Goal: Task Accomplishment & Management: Manage account settings

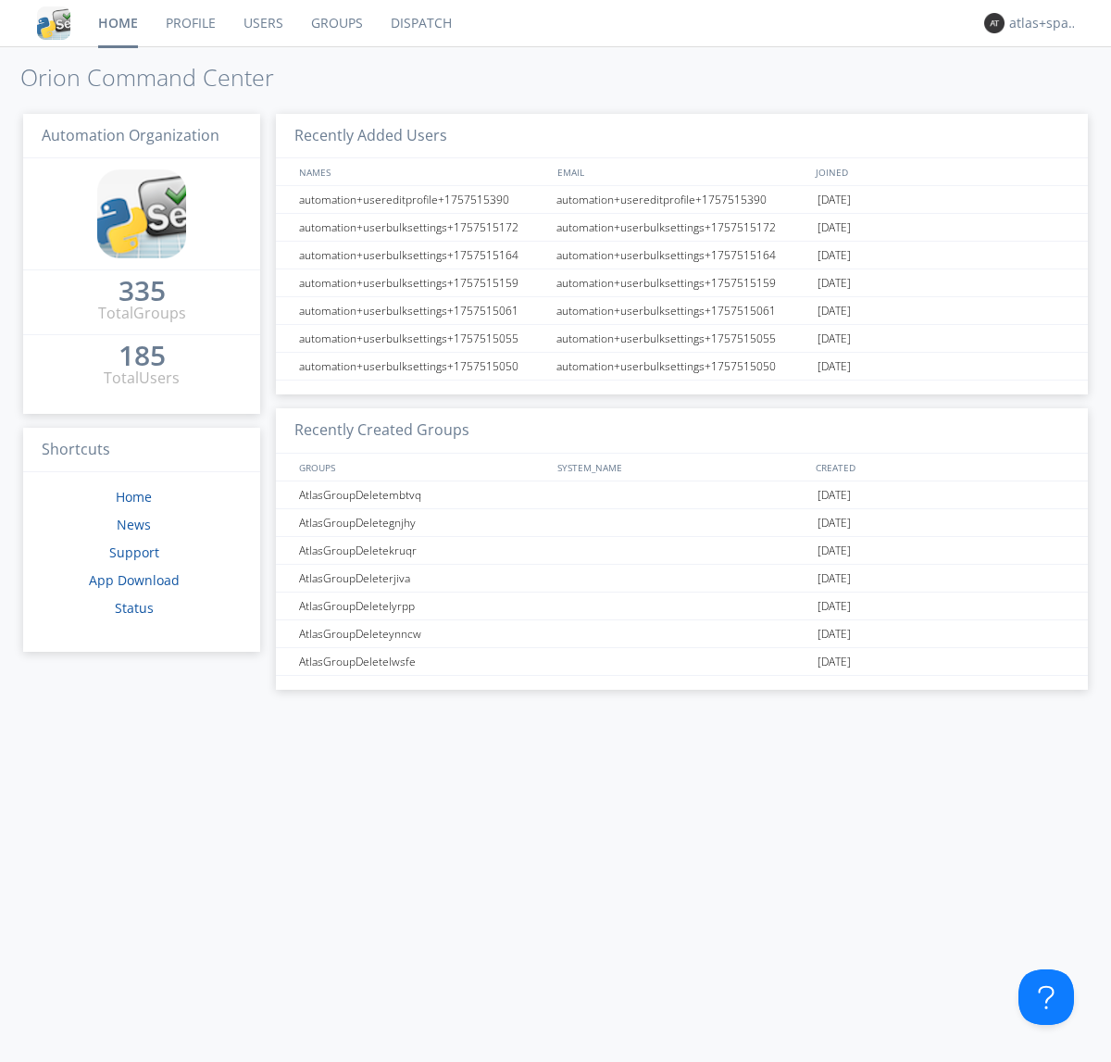
click at [420, 23] on link "Dispatch" at bounding box center [421, 23] width 89 height 46
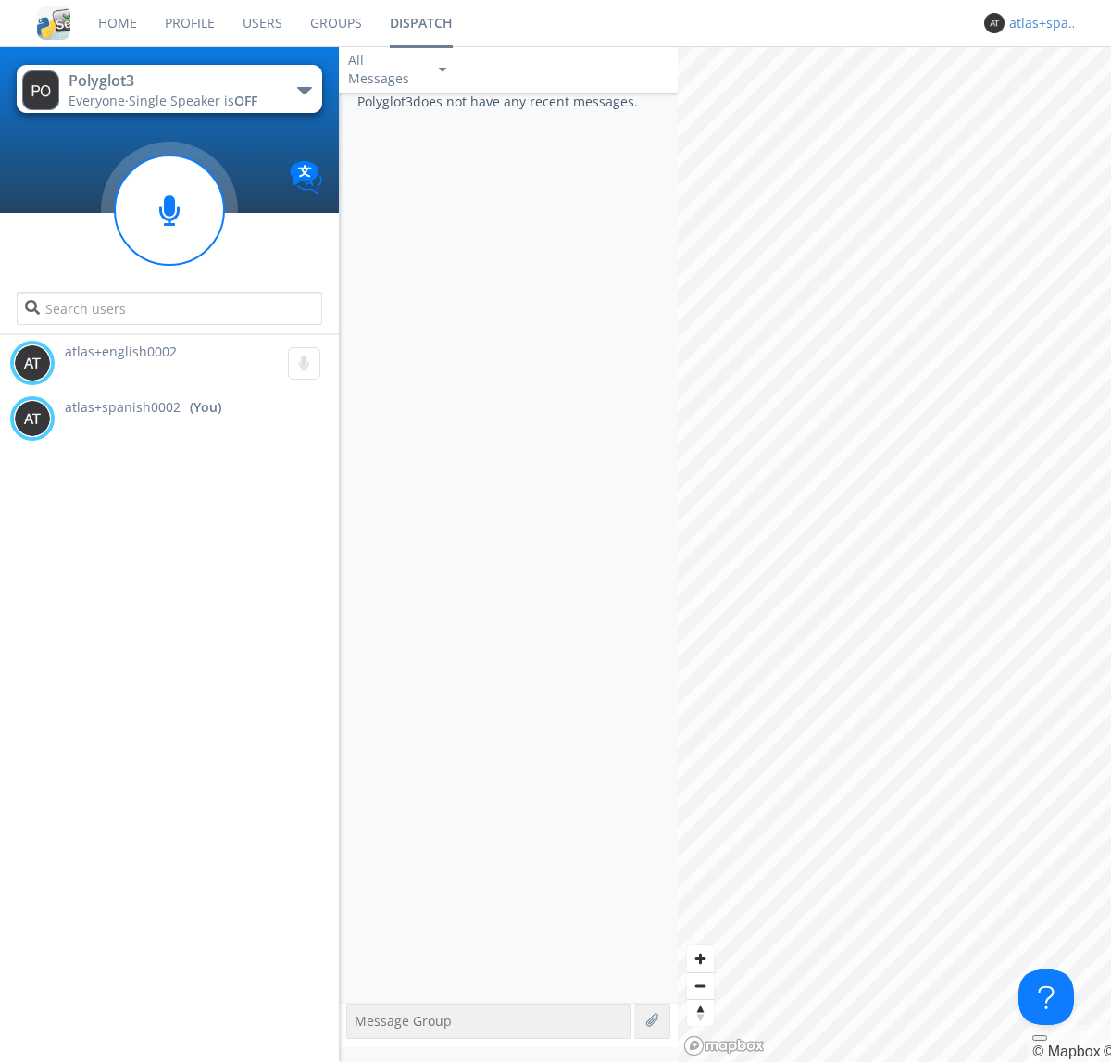
click at [1039, 23] on div "atlas+spanish0002" at bounding box center [1044, 23] width 69 height 19
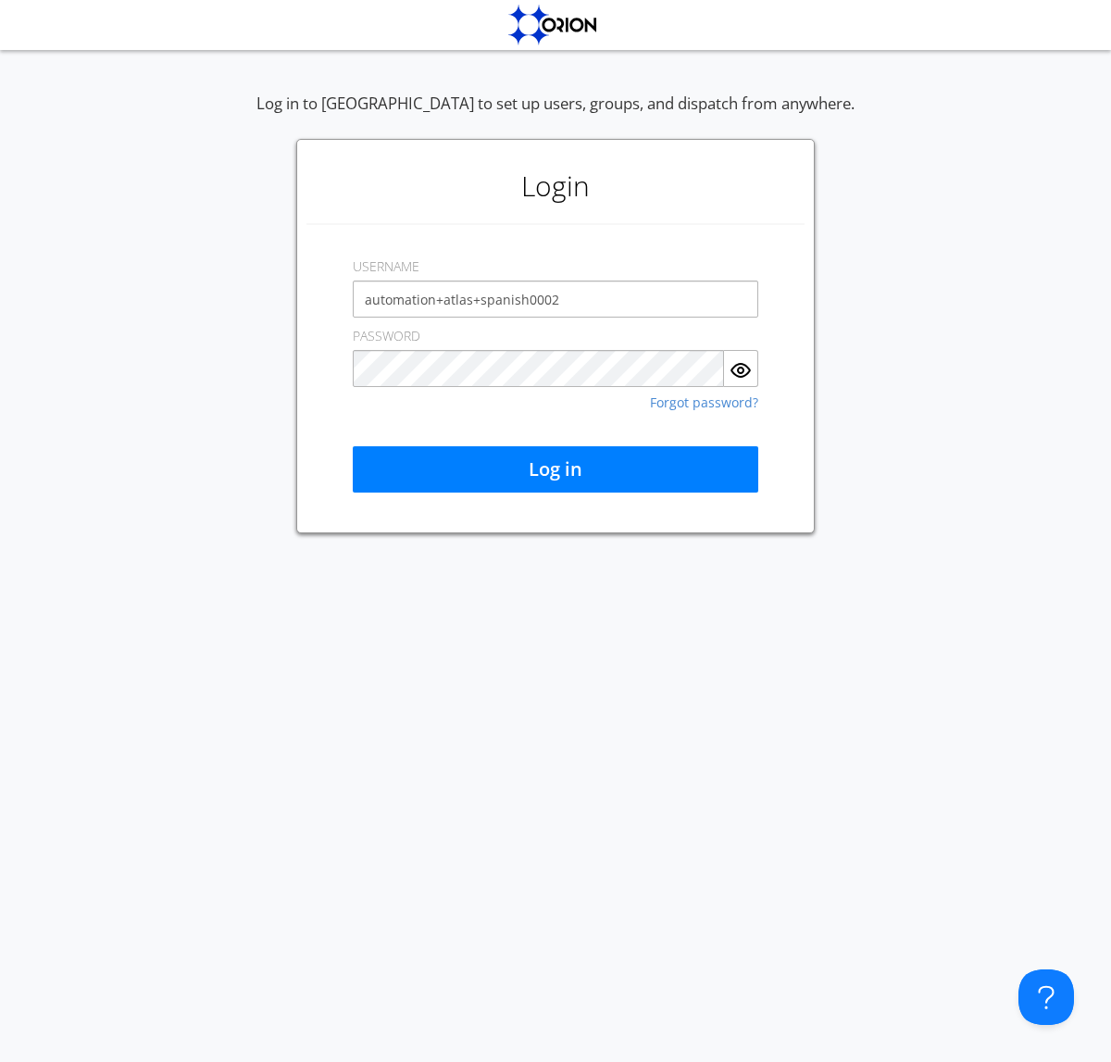
type input "automation+atlas+spanish0002"
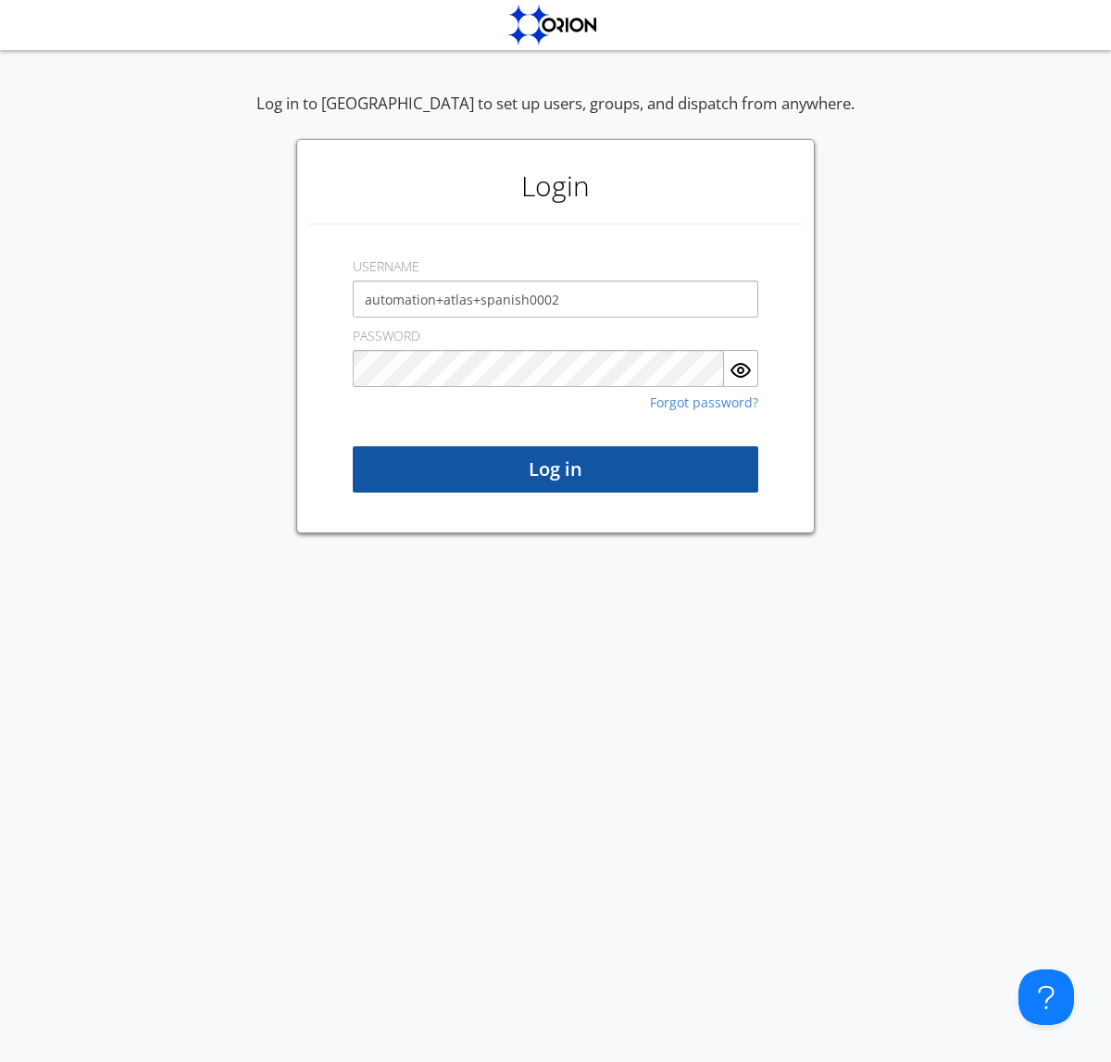
click at [556, 470] on button "Log in" at bounding box center [556, 469] width 406 height 46
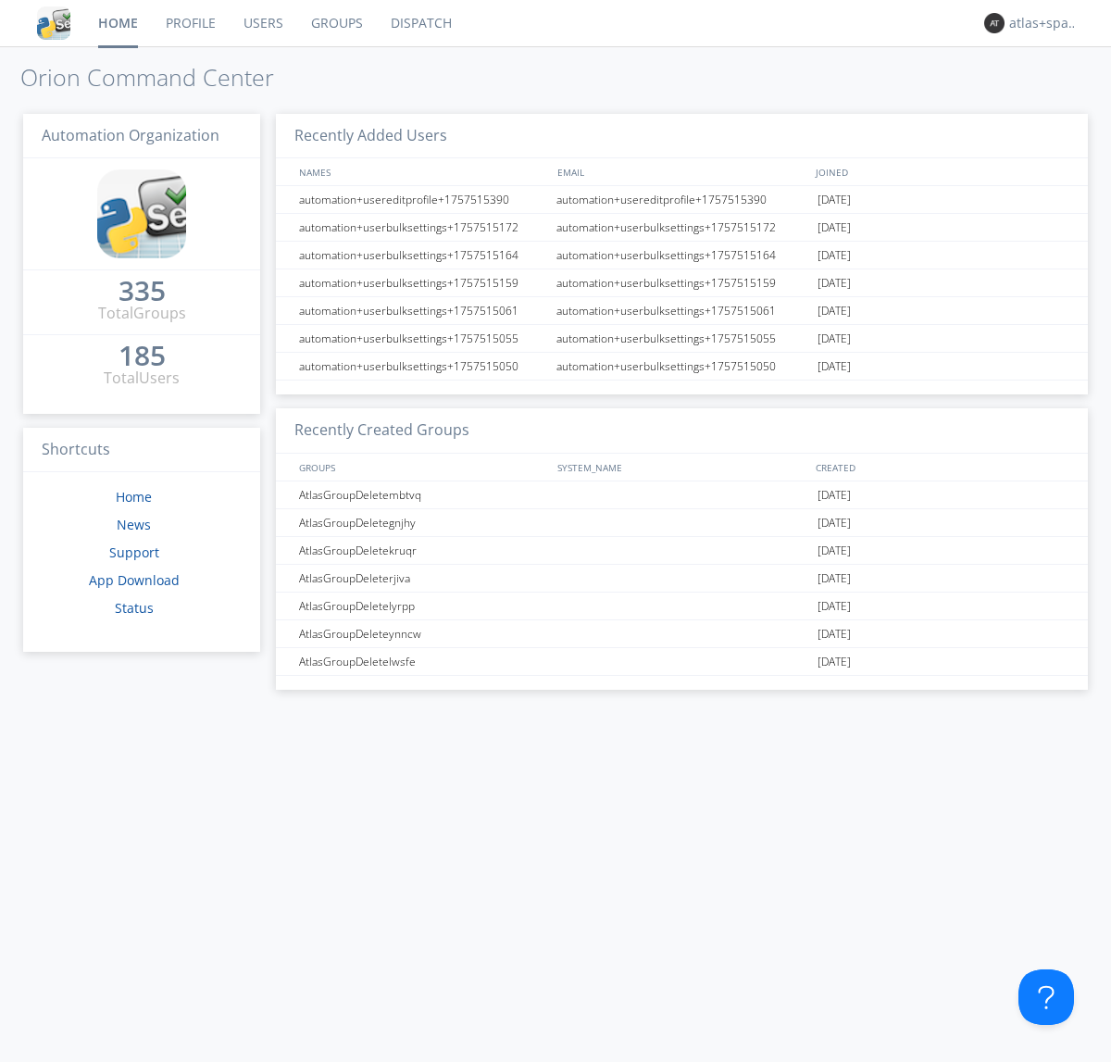
click at [420, 23] on link "Dispatch" at bounding box center [421, 23] width 89 height 46
